Goal: Navigation & Orientation: Find specific page/section

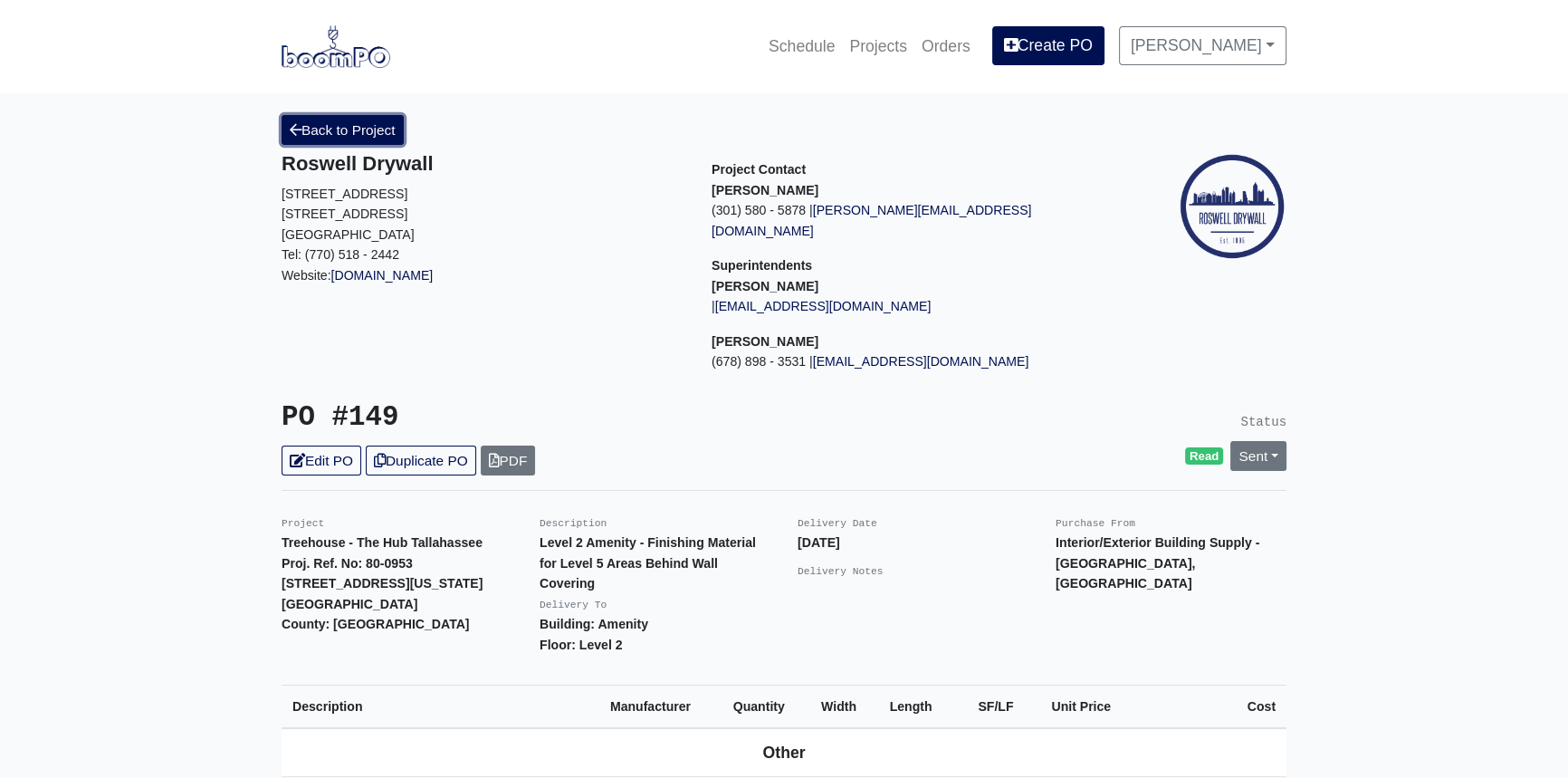
click at [387, 133] on link "Back to Project" at bounding box center [342, 130] width 122 height 30
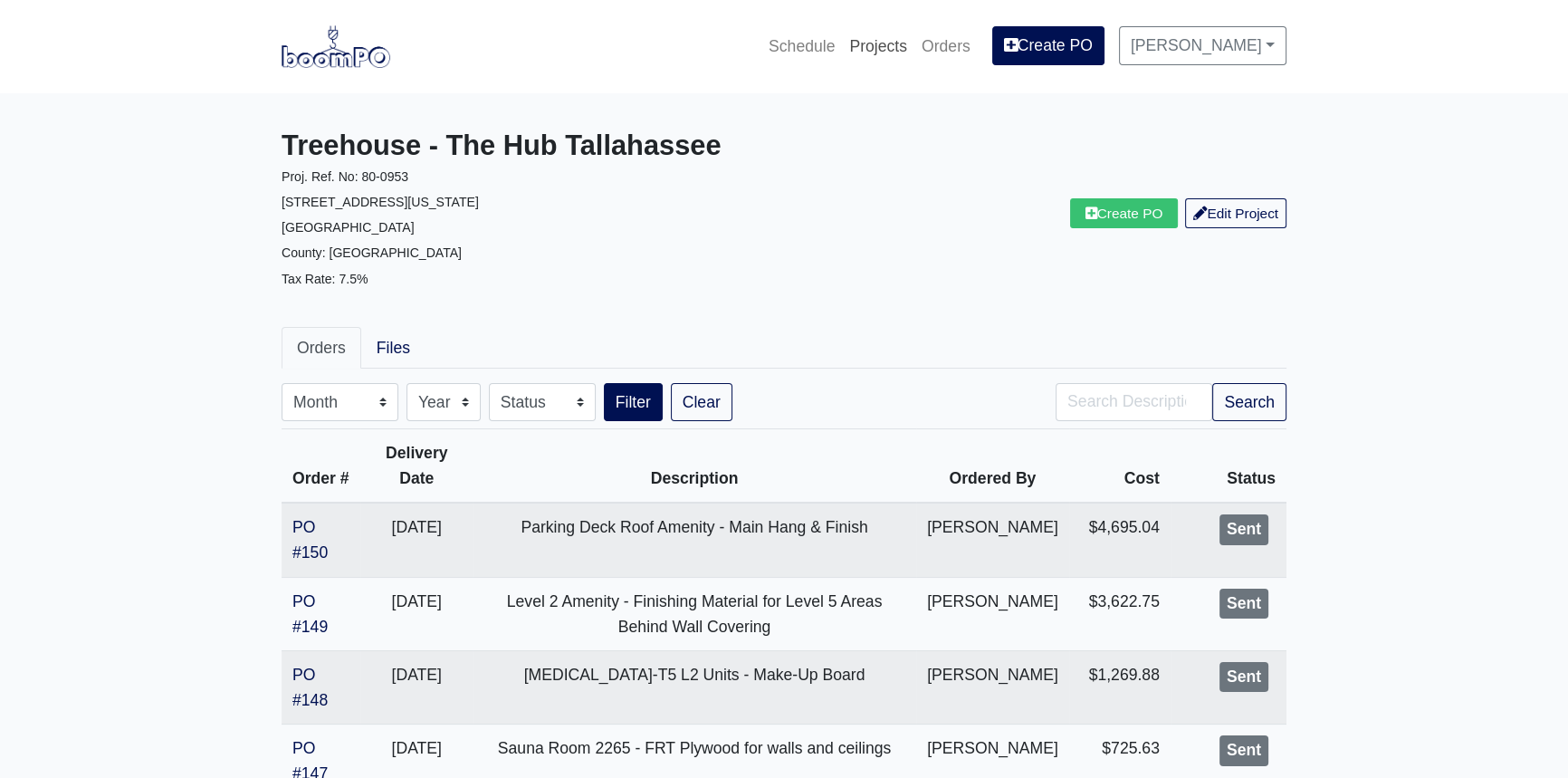
click at [903, 47] on link "Projects" at bounding box center [878, 47] width 72 height 40
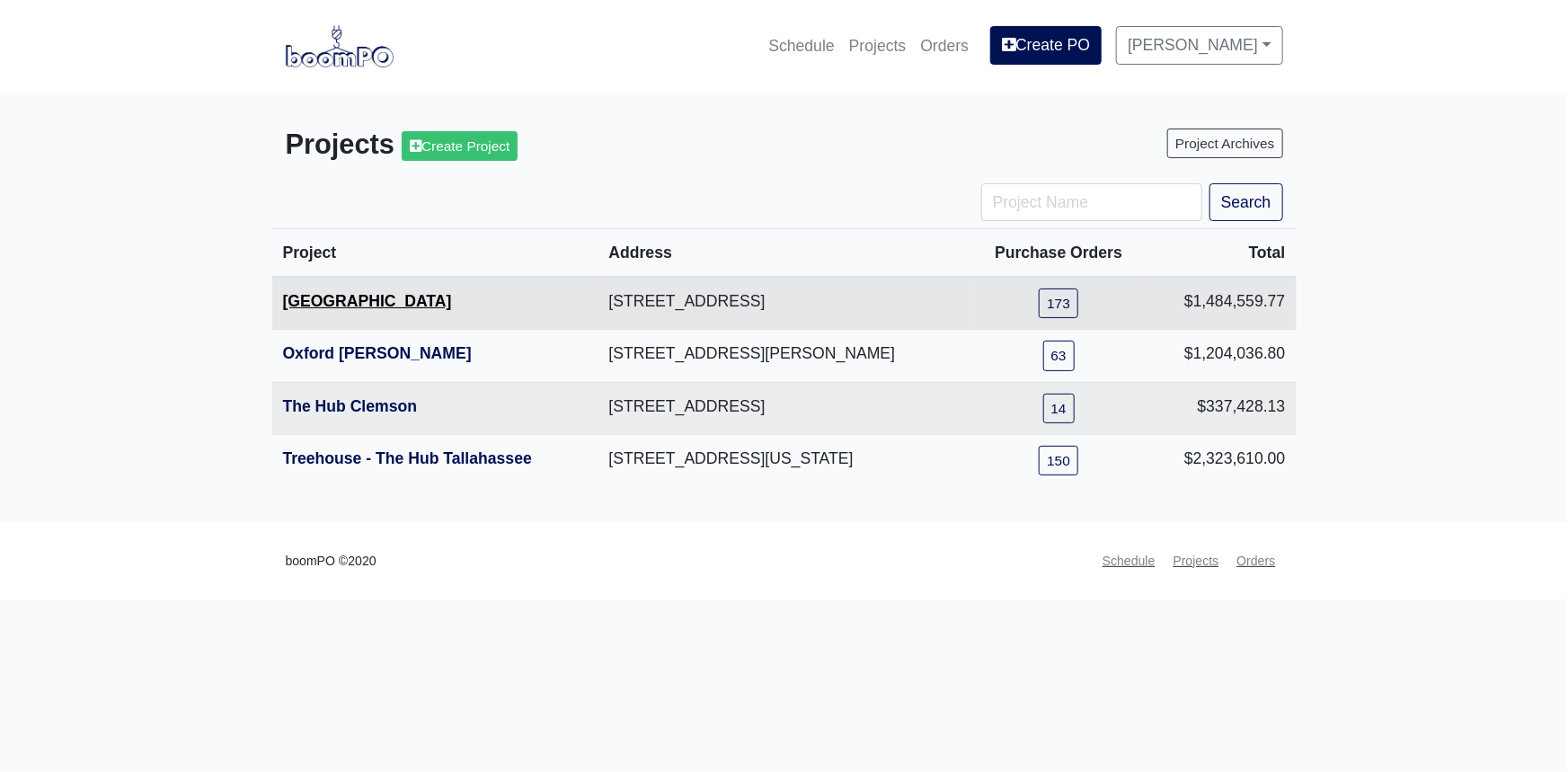
click at [420, 294] on link "[GEOGRAPHIC_DATA]" at bounding box center [367, 301] width 169 height 18
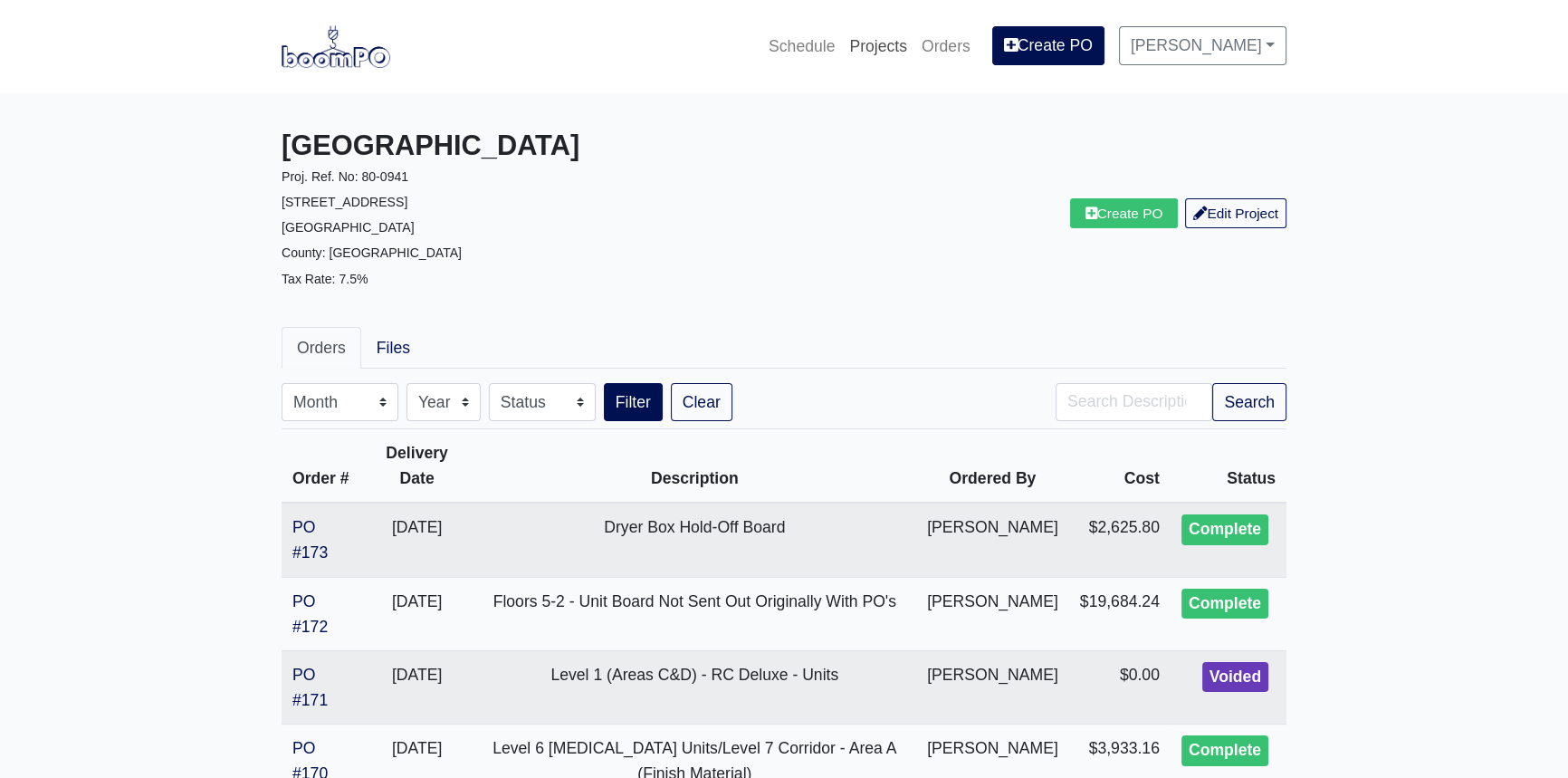
click at [914, 41] on link "Projects" at bounding box center [878, 47] width 72 height 40
